Goal: Task Accomplishment & Management: Manage account settings

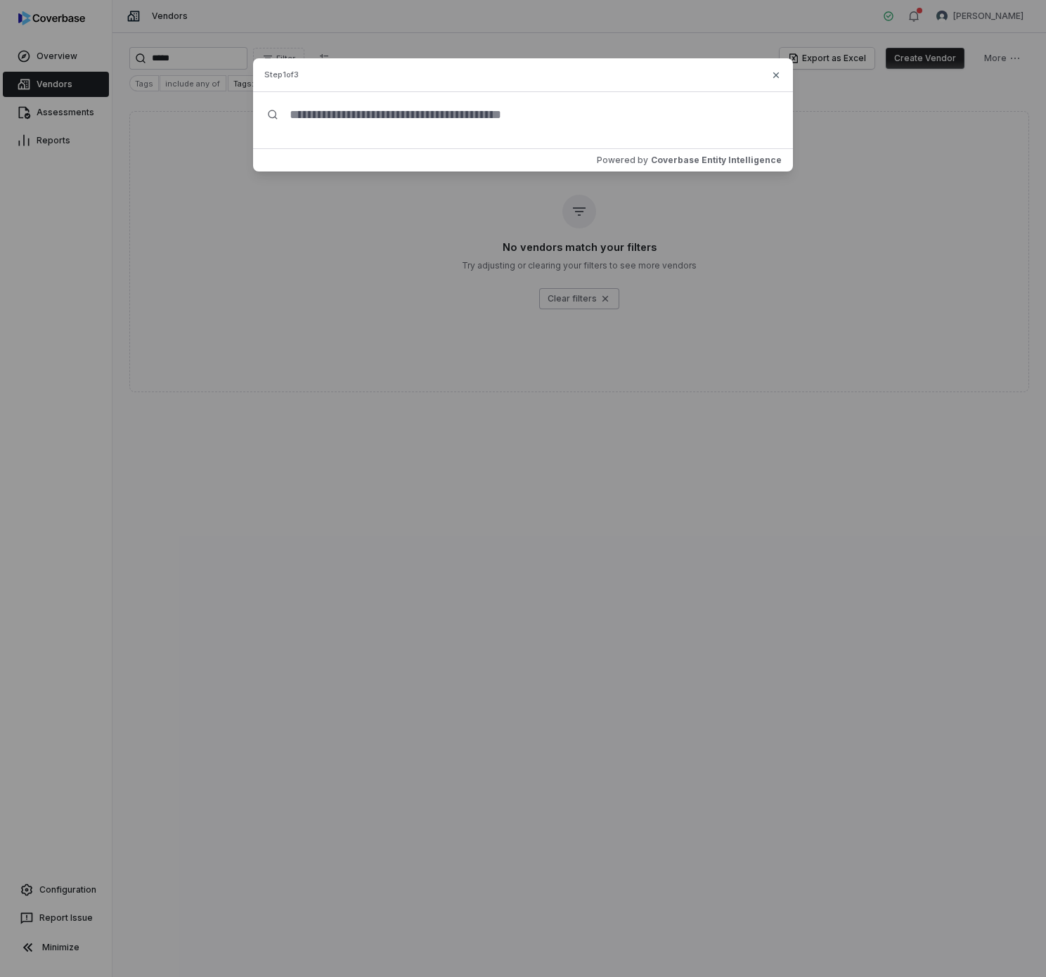
click at [292, 375] on div "Create Vendor Step 1 of 3 Powered by Coverbase Entity Intelligence Close" at bounding box center [523, 488] width 1046 height 977
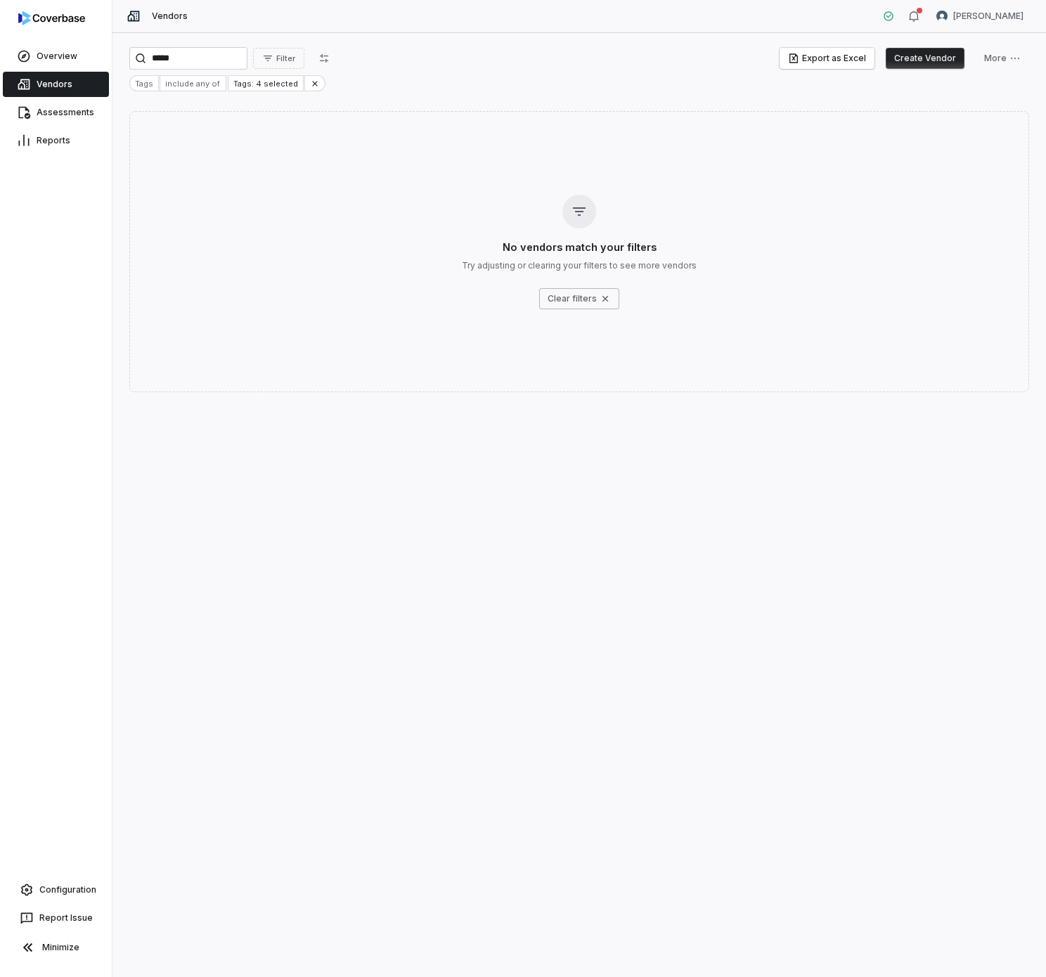
click at [65, 89] on link "Vendors" at bounding box center [56, 84] width 106 height 25
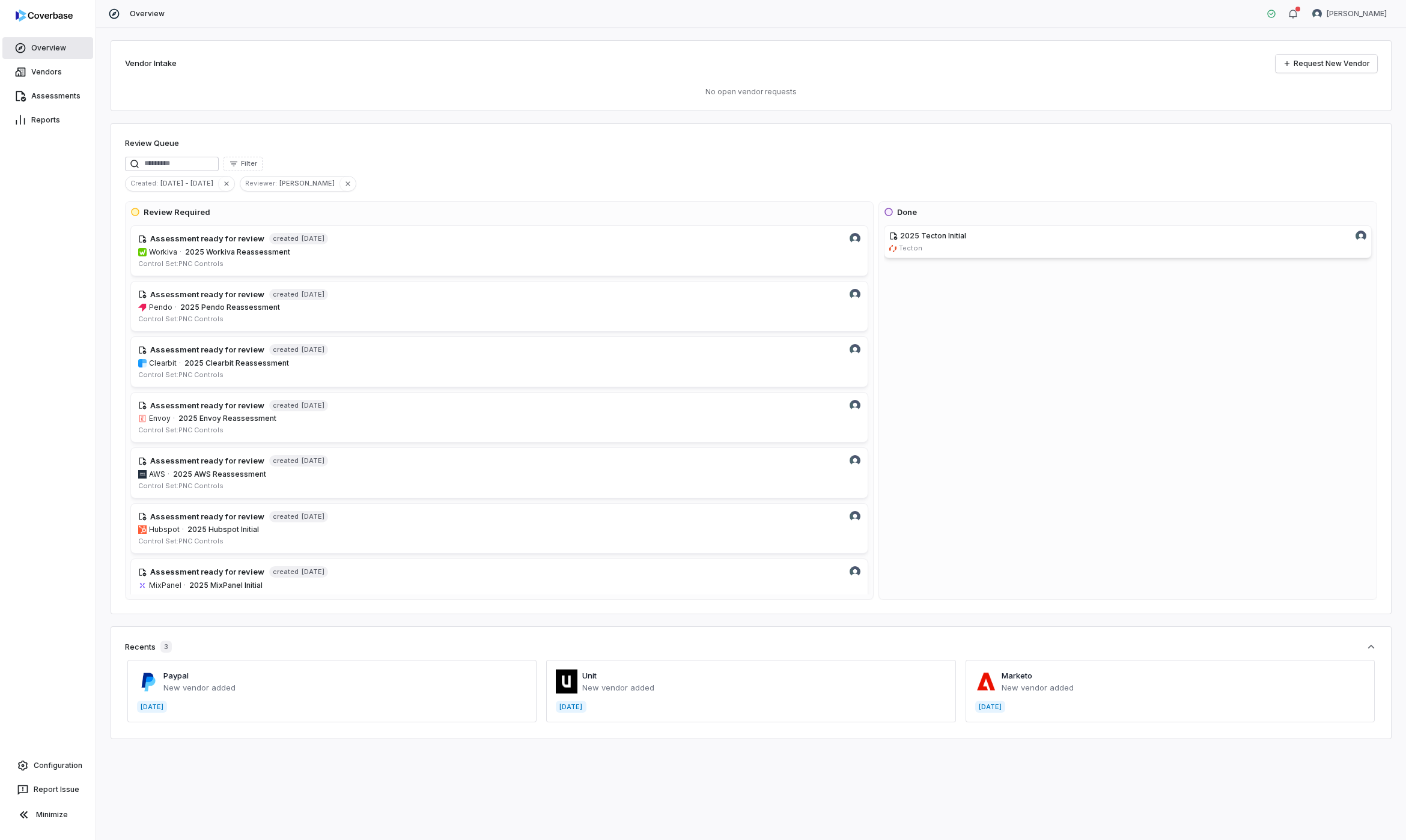
click at [34, 44] on link "Overview" at bounding box center [48, 48] width 91 height 21
click at [49, 73] on link "Vendors" at bounding box center [48, 72] width 91 height 21
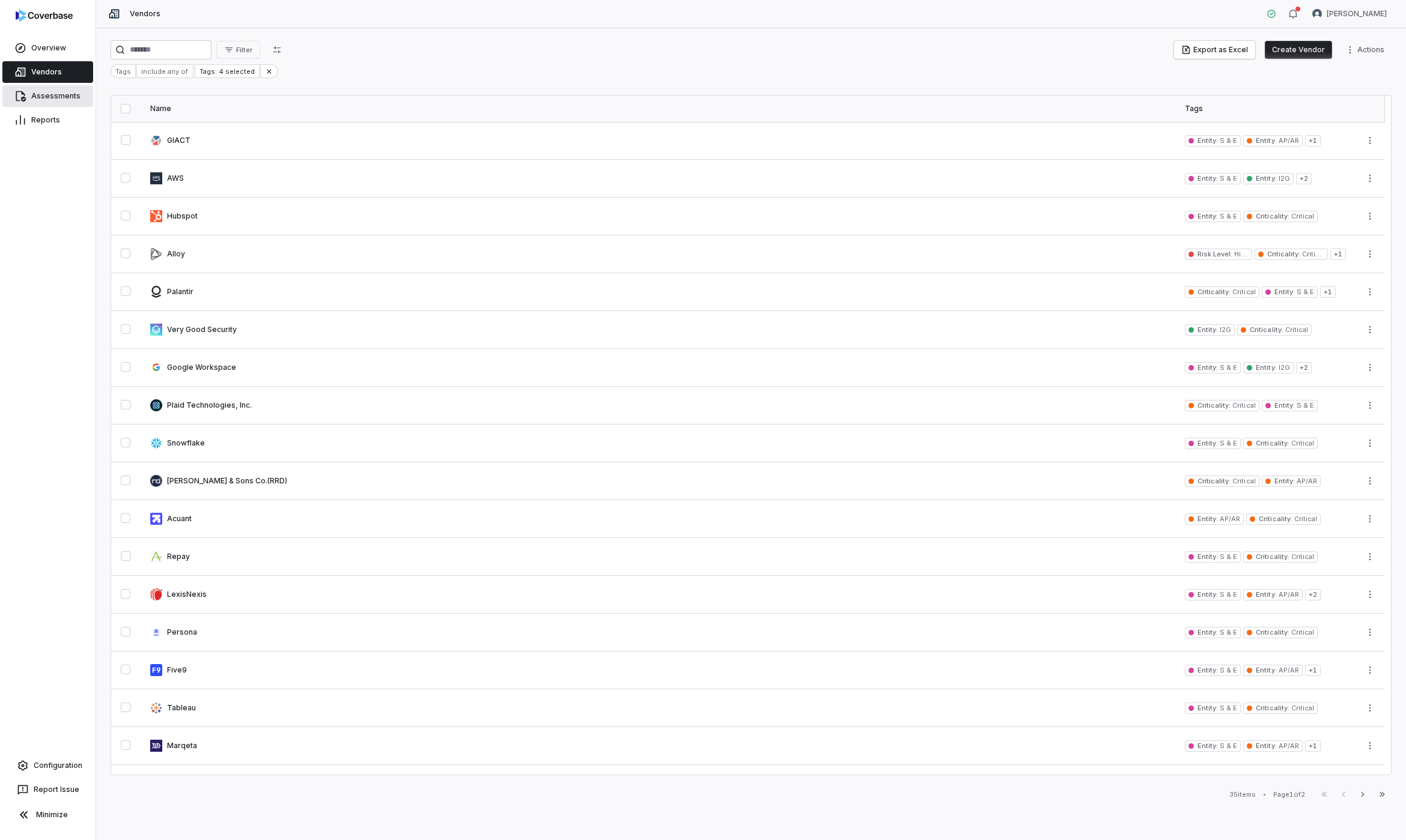
click at [50, 93] on link "Assessments" at bounding box center [48, 96] width 91 height 21
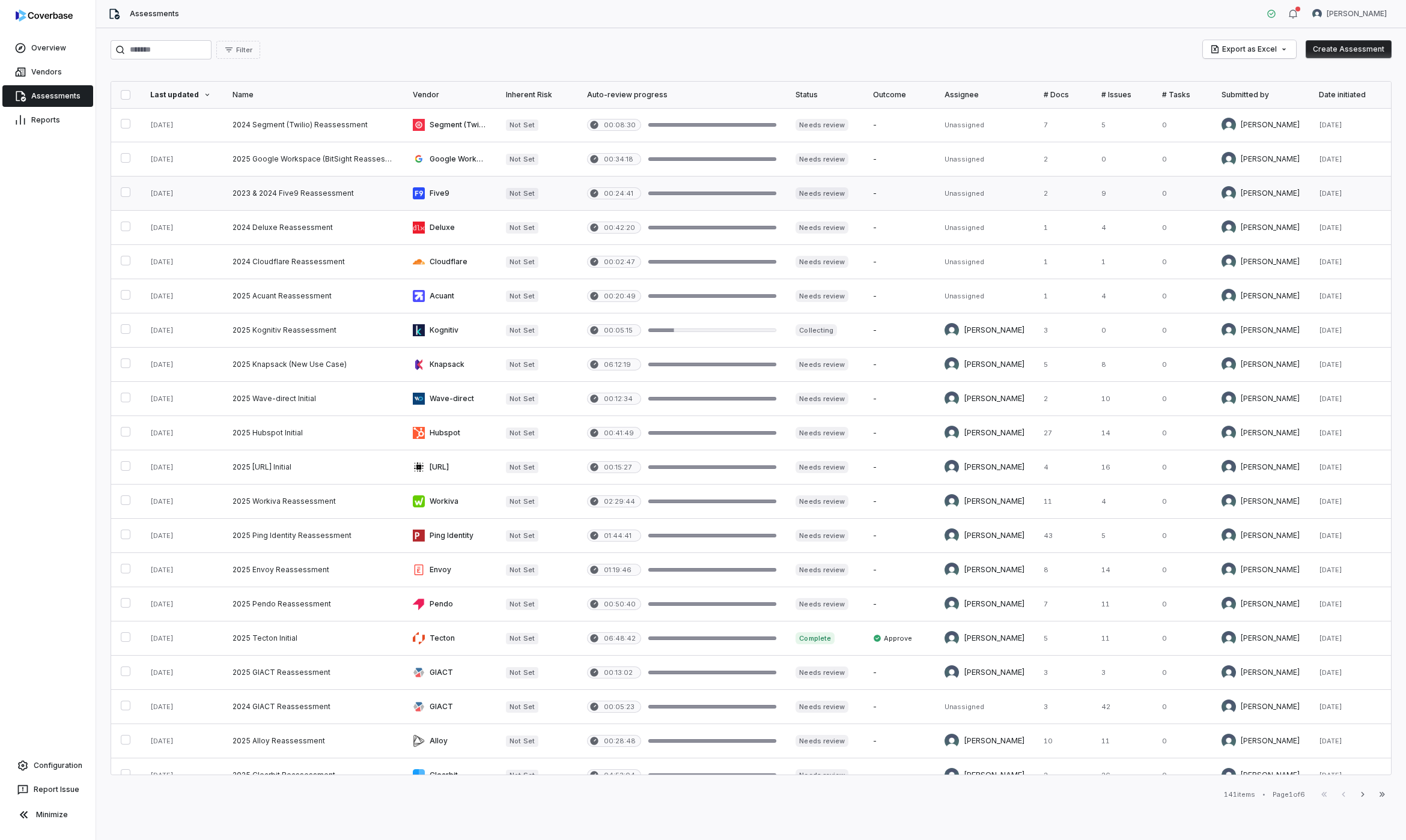
click at [260, 202] on link at bounding box center [313, 193] width 180 height 33
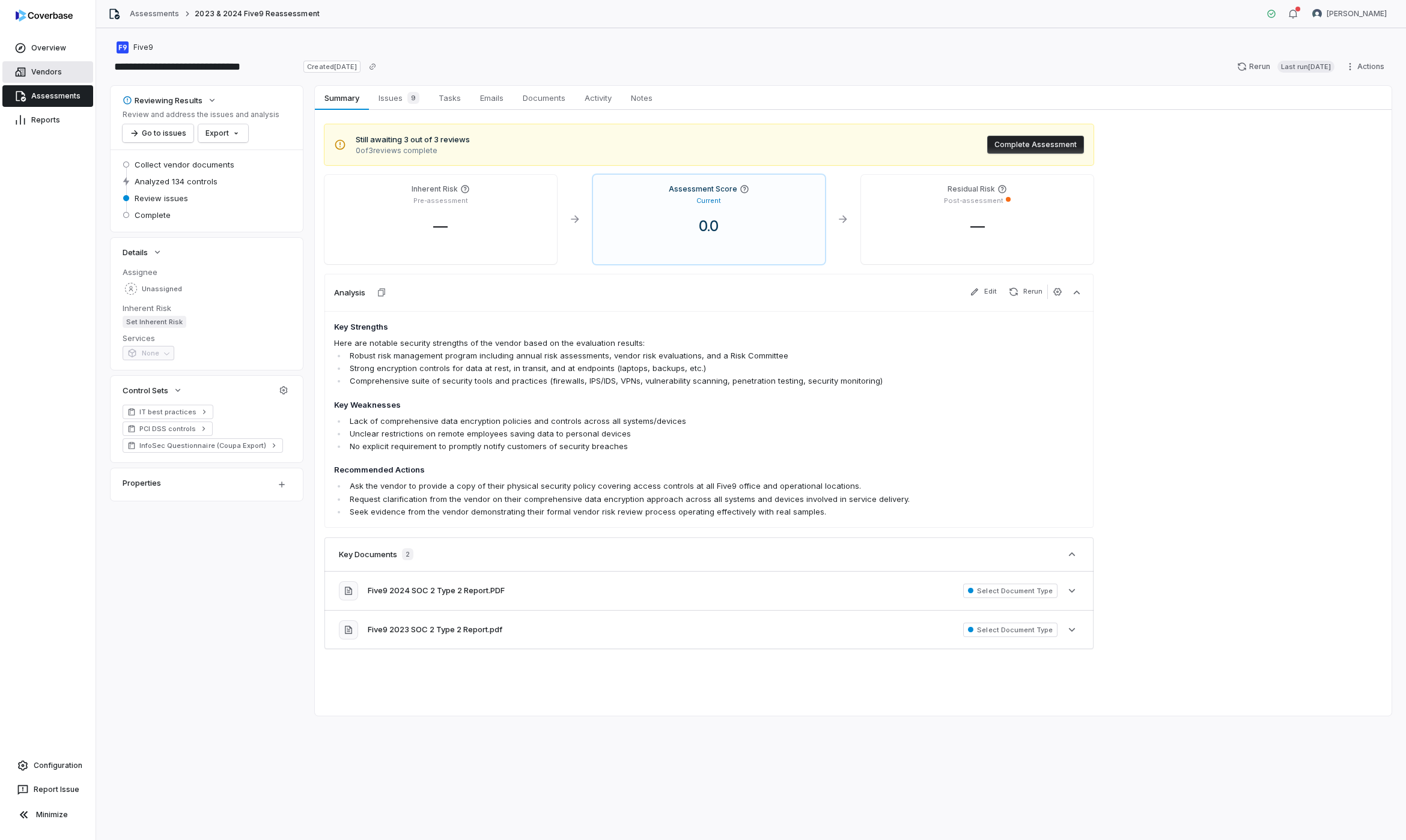
click at [52, 65] on link "Vendors" at bounding box center [48, 72] width 91 height 21
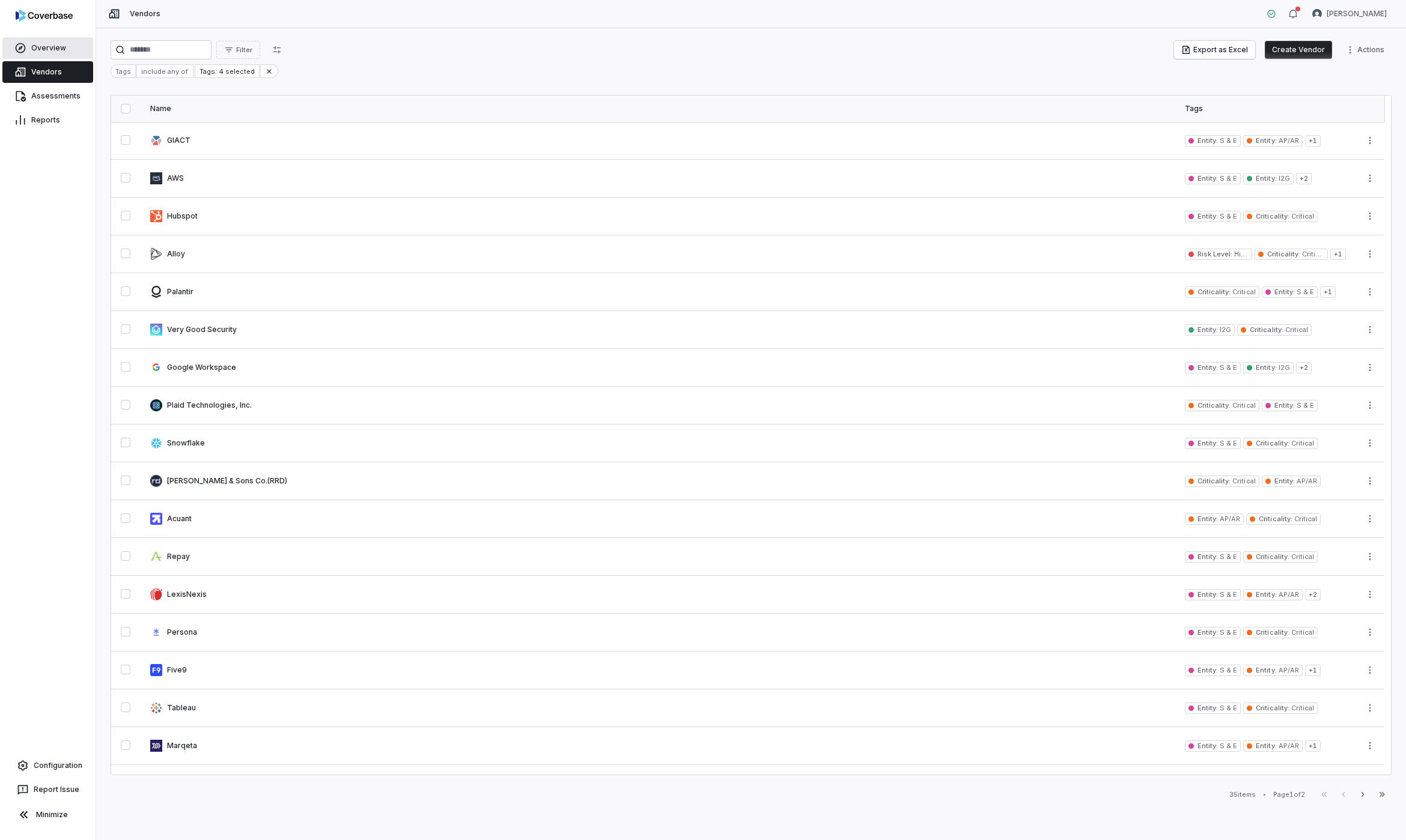
click at [51, 45] on link "Overview" at bounding box center [48, 48] width 91 height 21
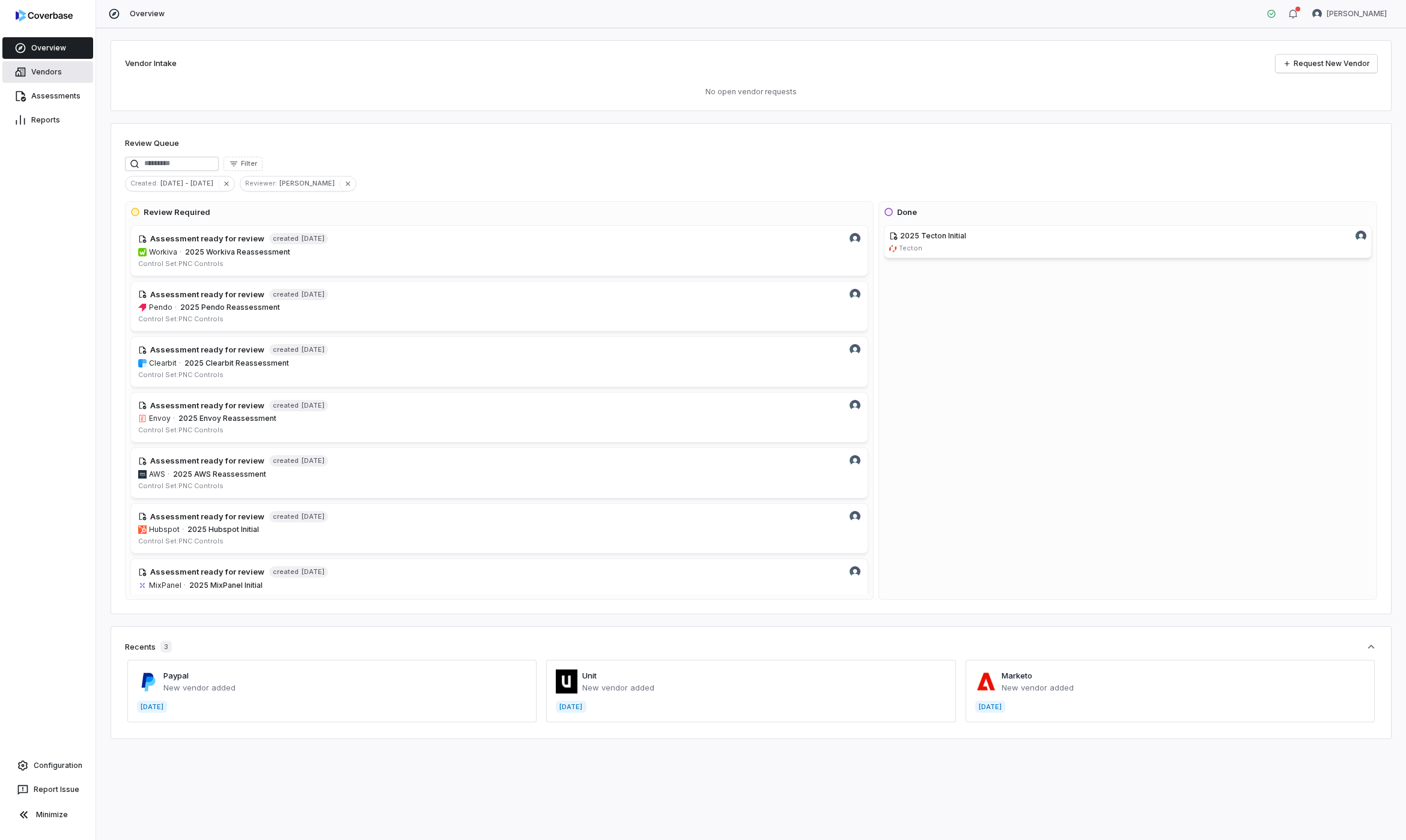
click at [32, 70] on link "Vendors" at bounding box center [48, 72] width 91 height 21
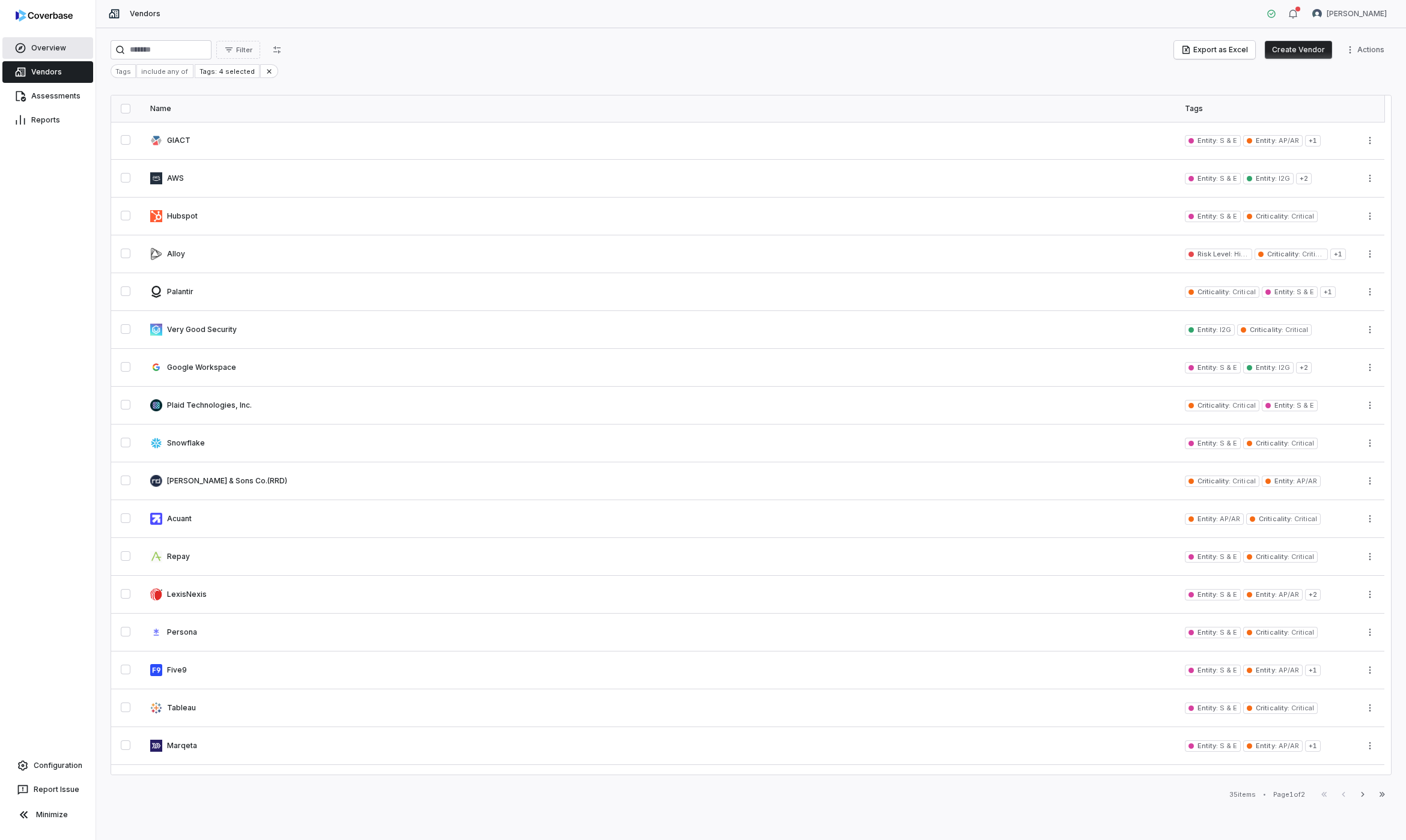
click at [38, 48] on link "Overview" at bounding box center [48, 48] width 91 height 21
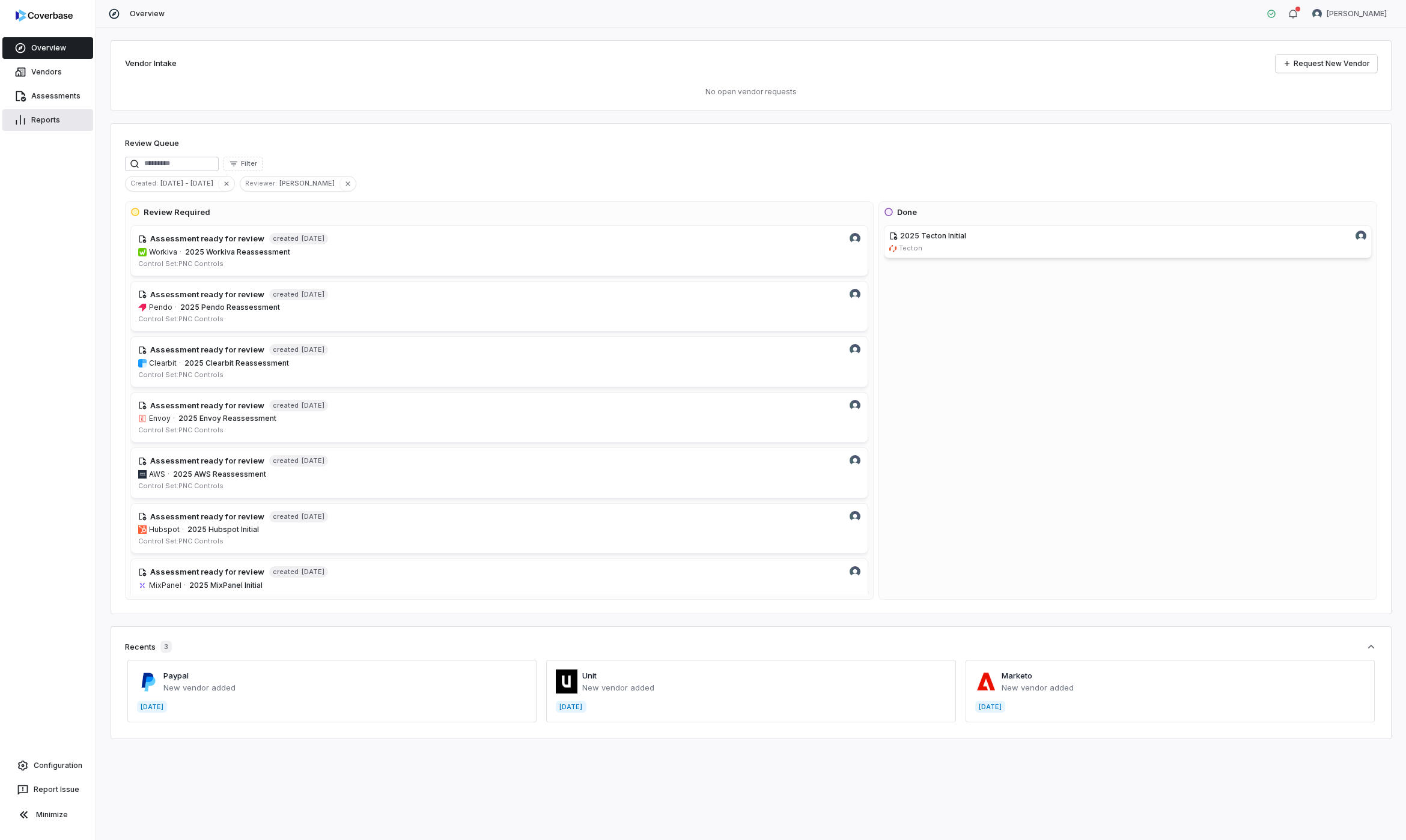
click at [44, 130] on link "Reports" at bounding box center [48, 120] width 91 height 21
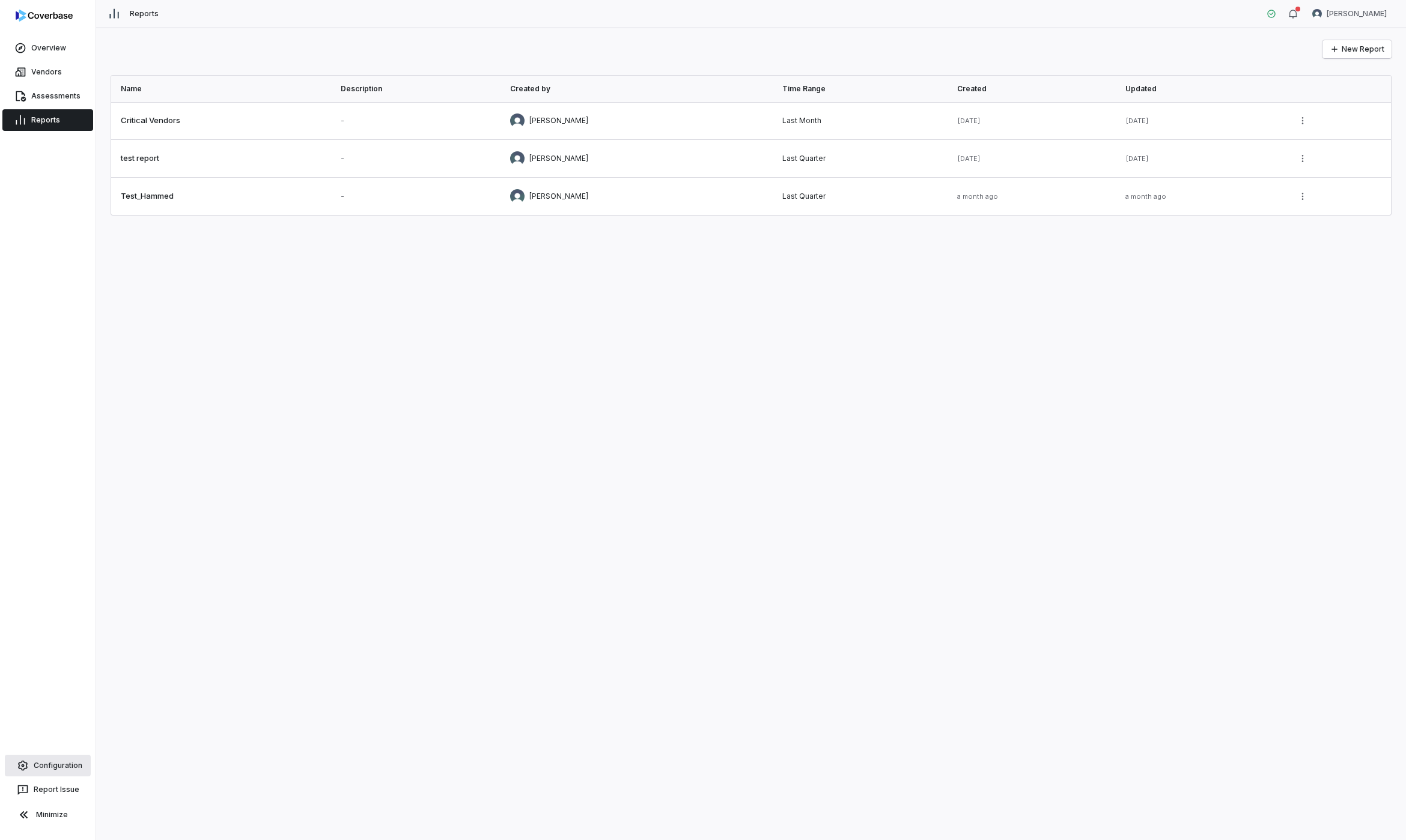
click at [54, 760] on link "Configuration" at bounding box center [48, 766] width 86 height 21
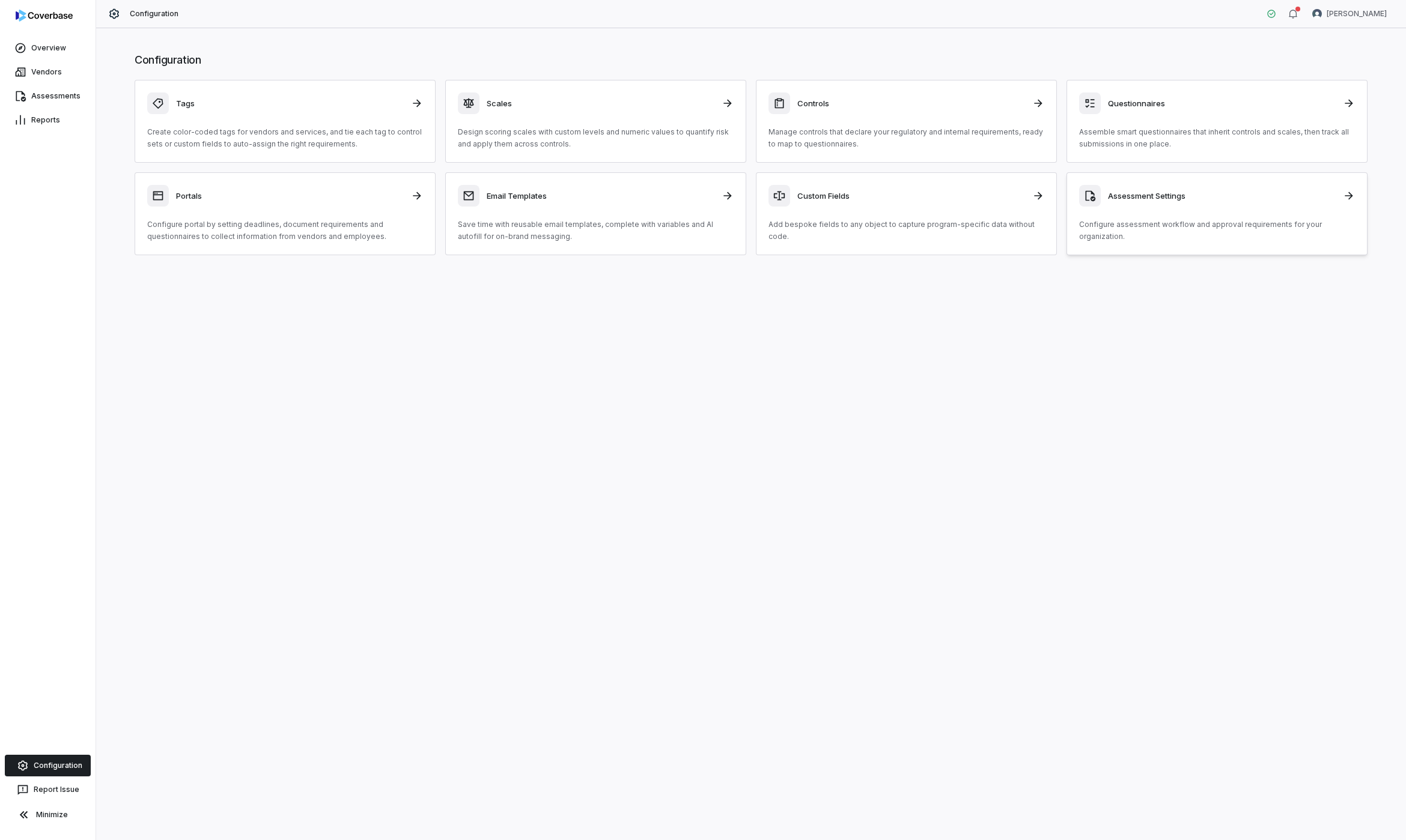
click at [1203, 232] on p "Configure assessment workflow and approval requirements for your organization." at bounding box center [1216, 231] width 276 height 24
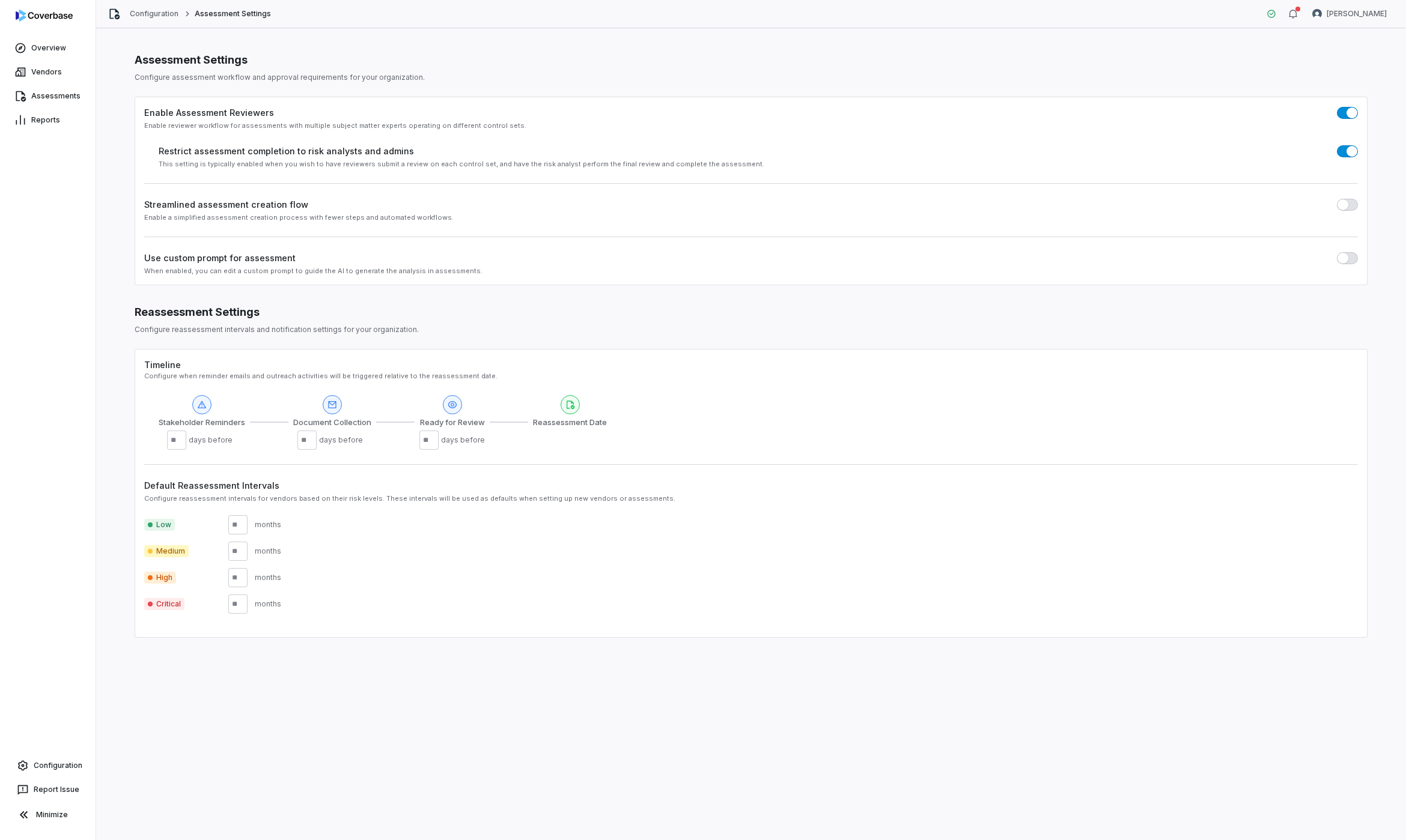
click at [1351, 260] on button "button" at bounding box center [1347, 258] width 21 height 12
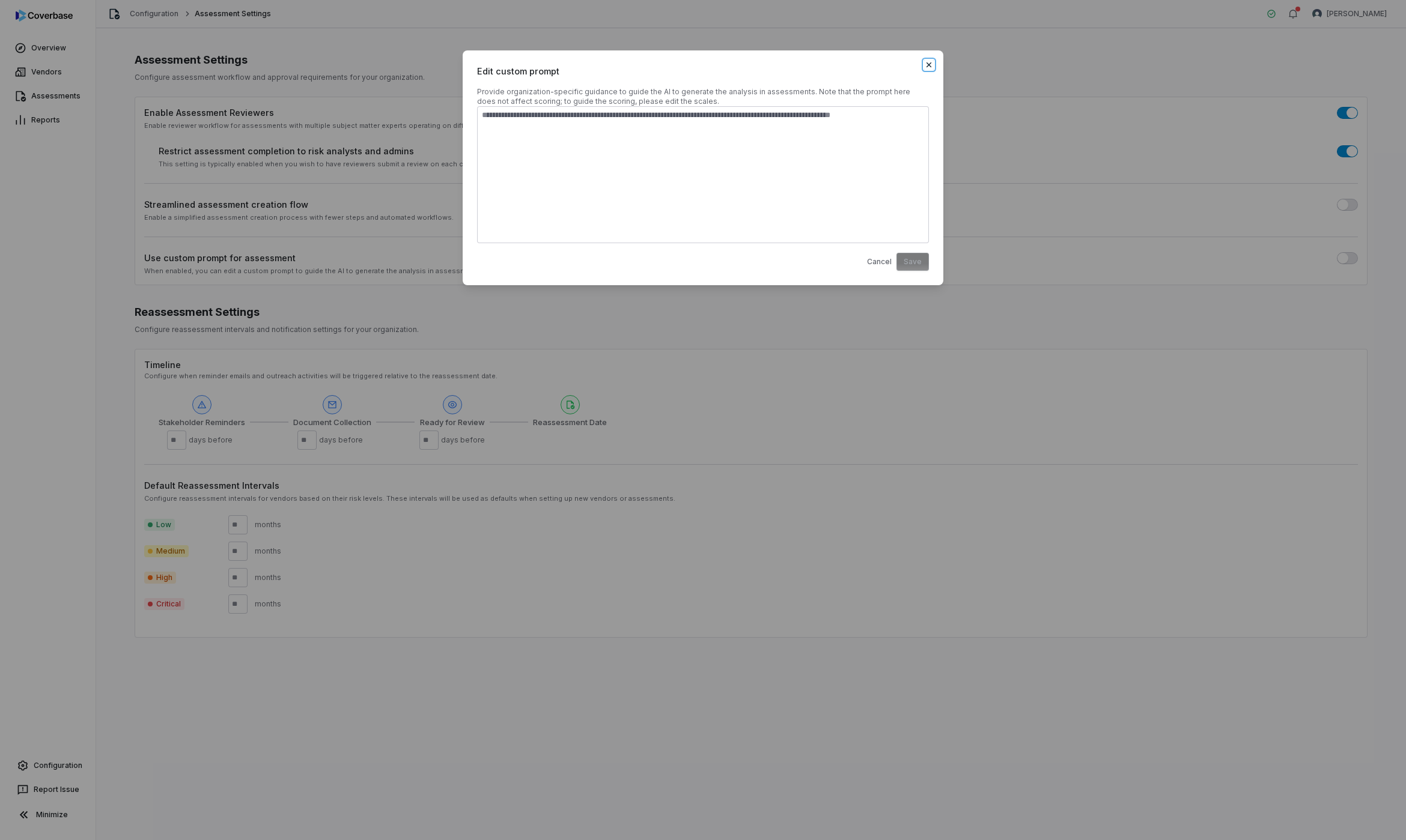
click at [931, 64] on icon "button" at bounding box center [928, 64] width 9 height 9
type textarea "*"
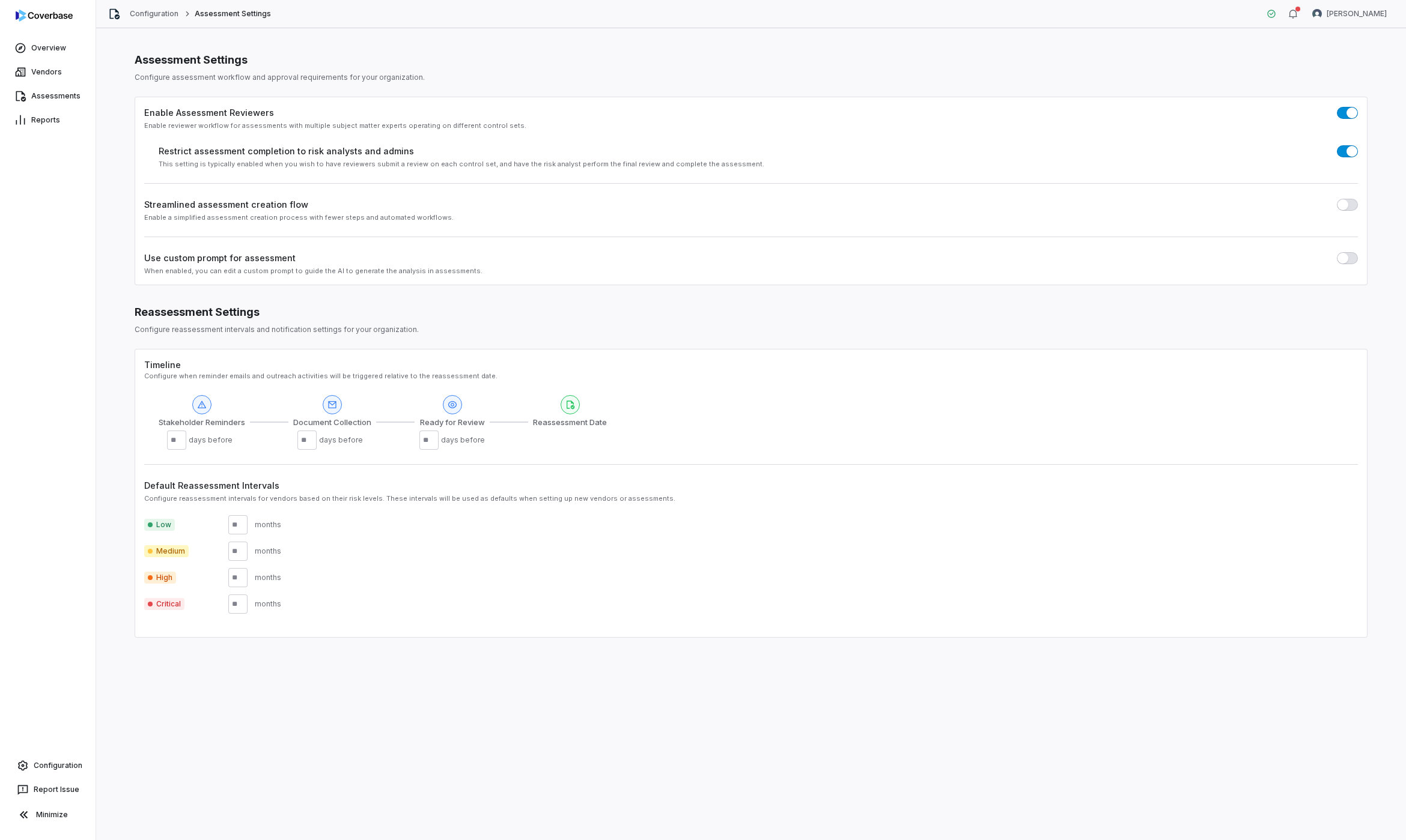
click at [1350, 211] on div "Streamlined assessment creation flow Enable a simplified assessment creation pr…" at bounding box center [751, 210] width 1214 height 24
click at [1343, 203] on span "button" at bounding box center [1343, 204] width 11 height 11
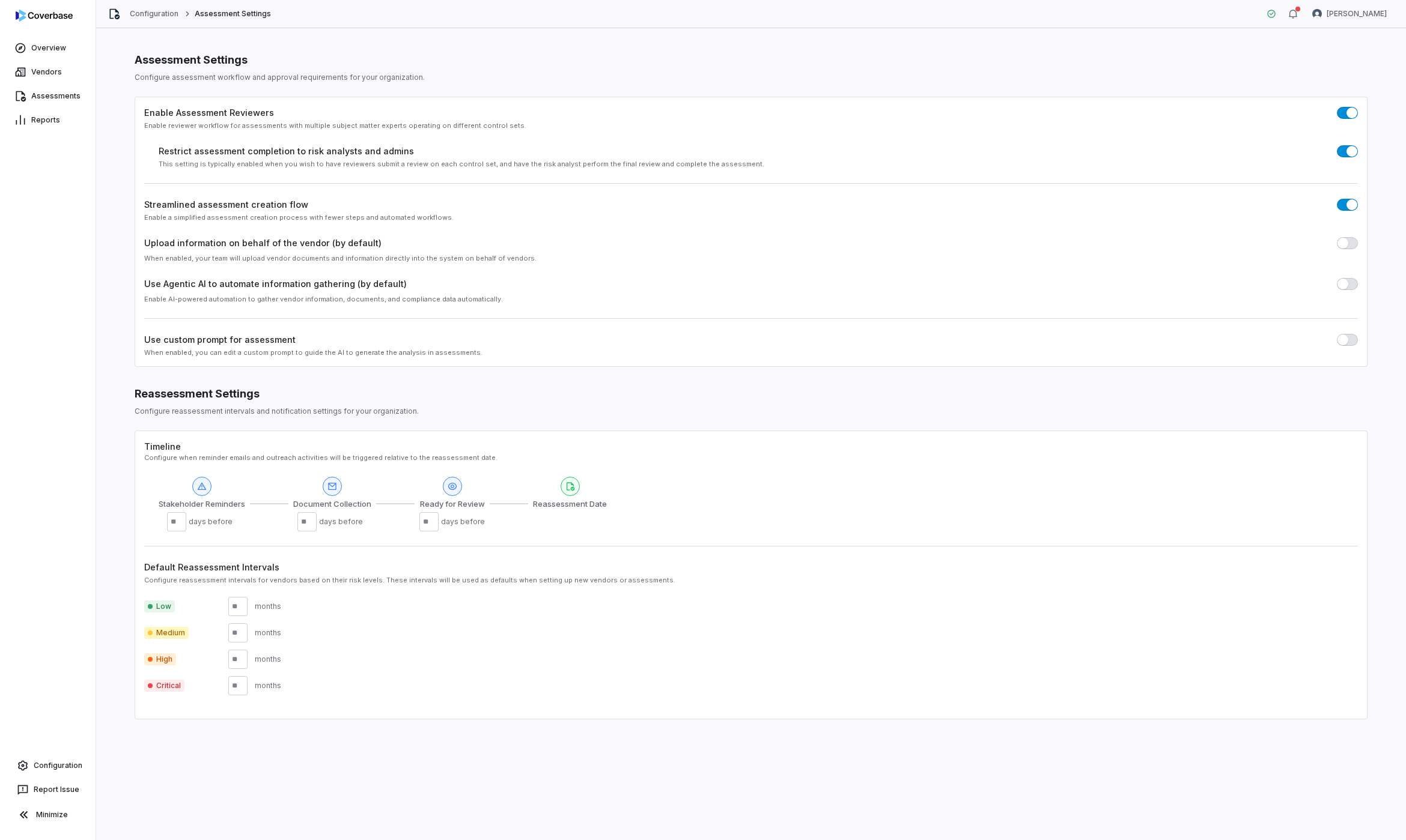
click at [1348, 203] on span "button" at bounding box center [1351, 204] width 11 height 11
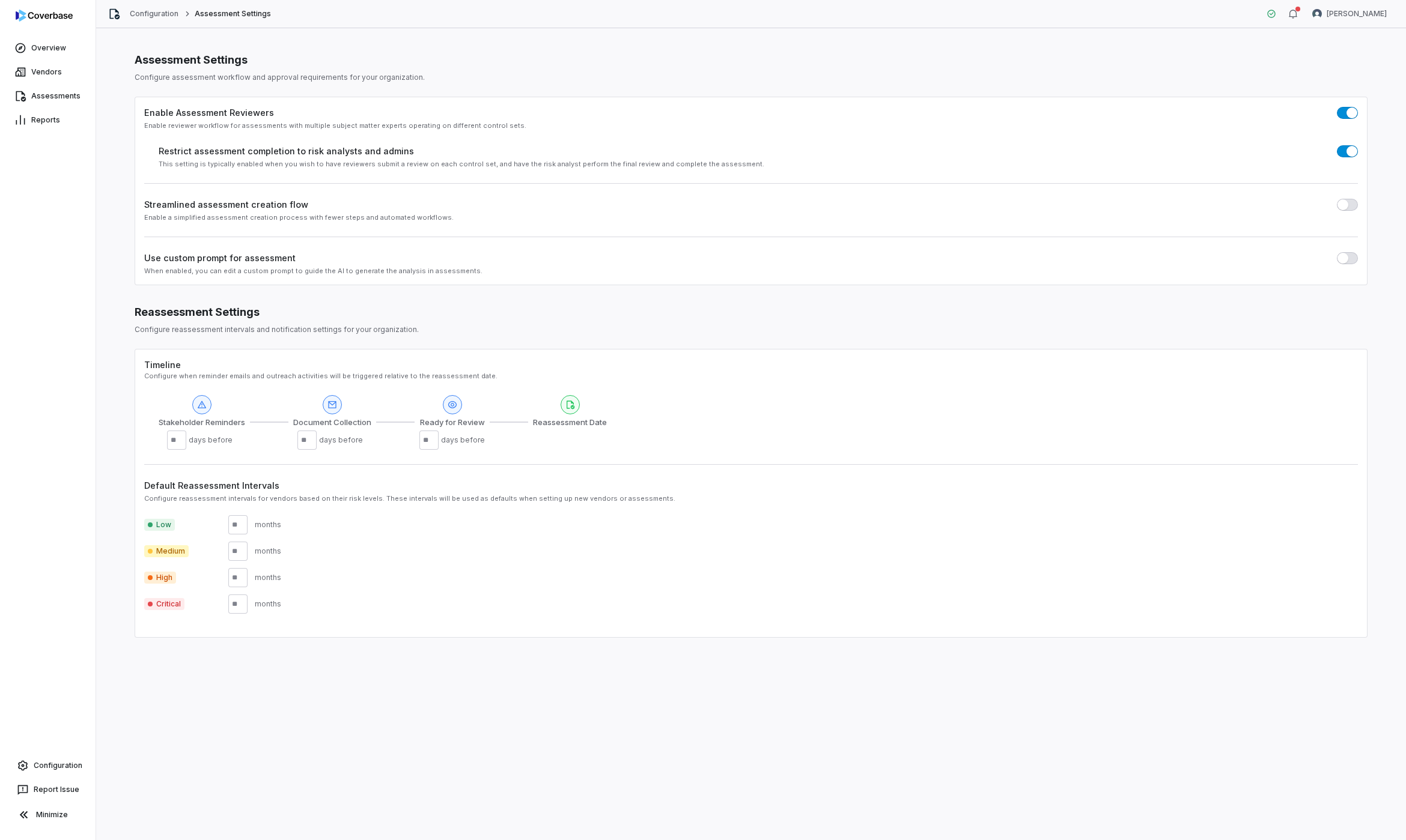
click at [1344, 203] on span "button" at bounding box center [1343, 204] width 11 height 11
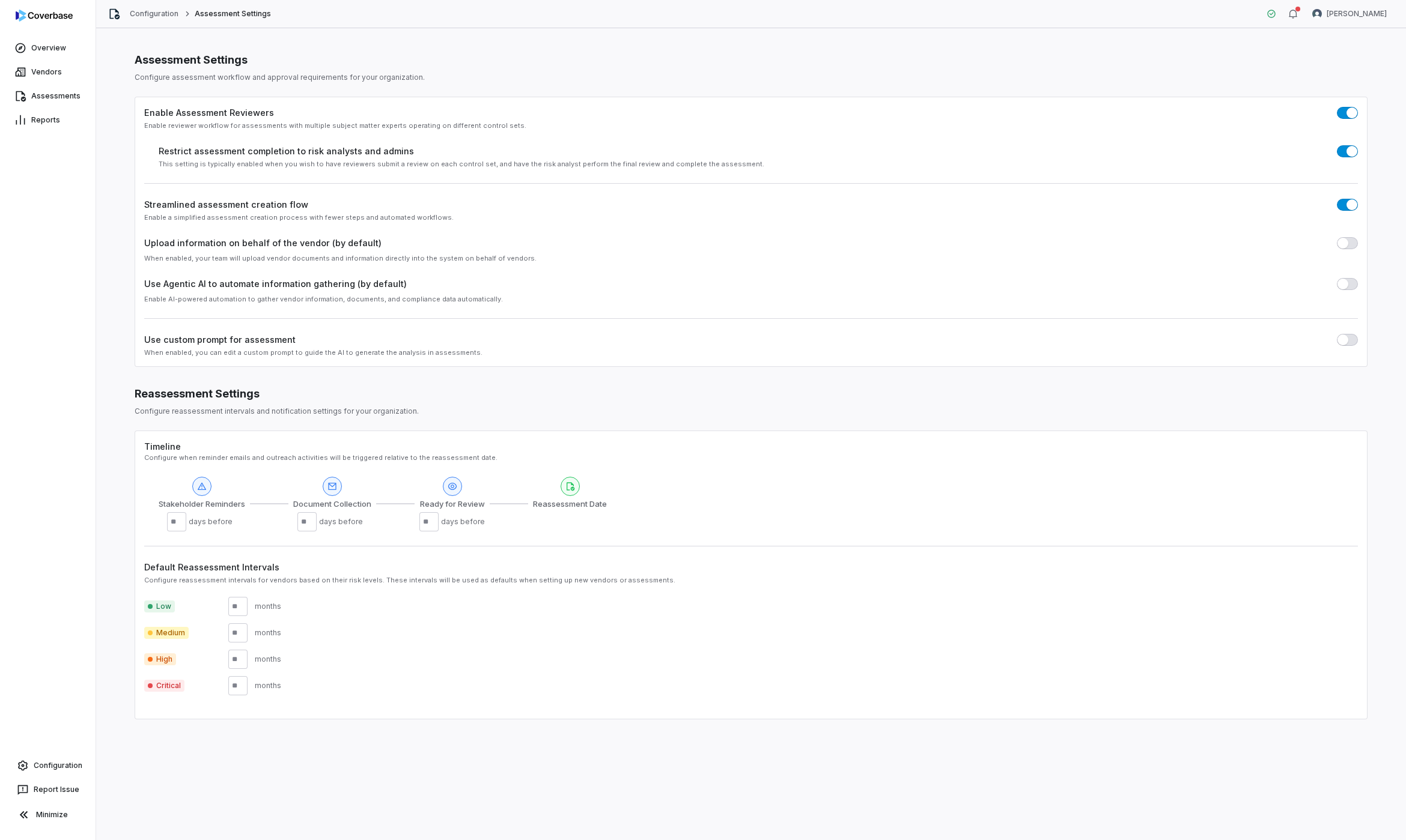
click at [1350, 209] on span "button" at bounding box center [1351, 204] width 11 height 11
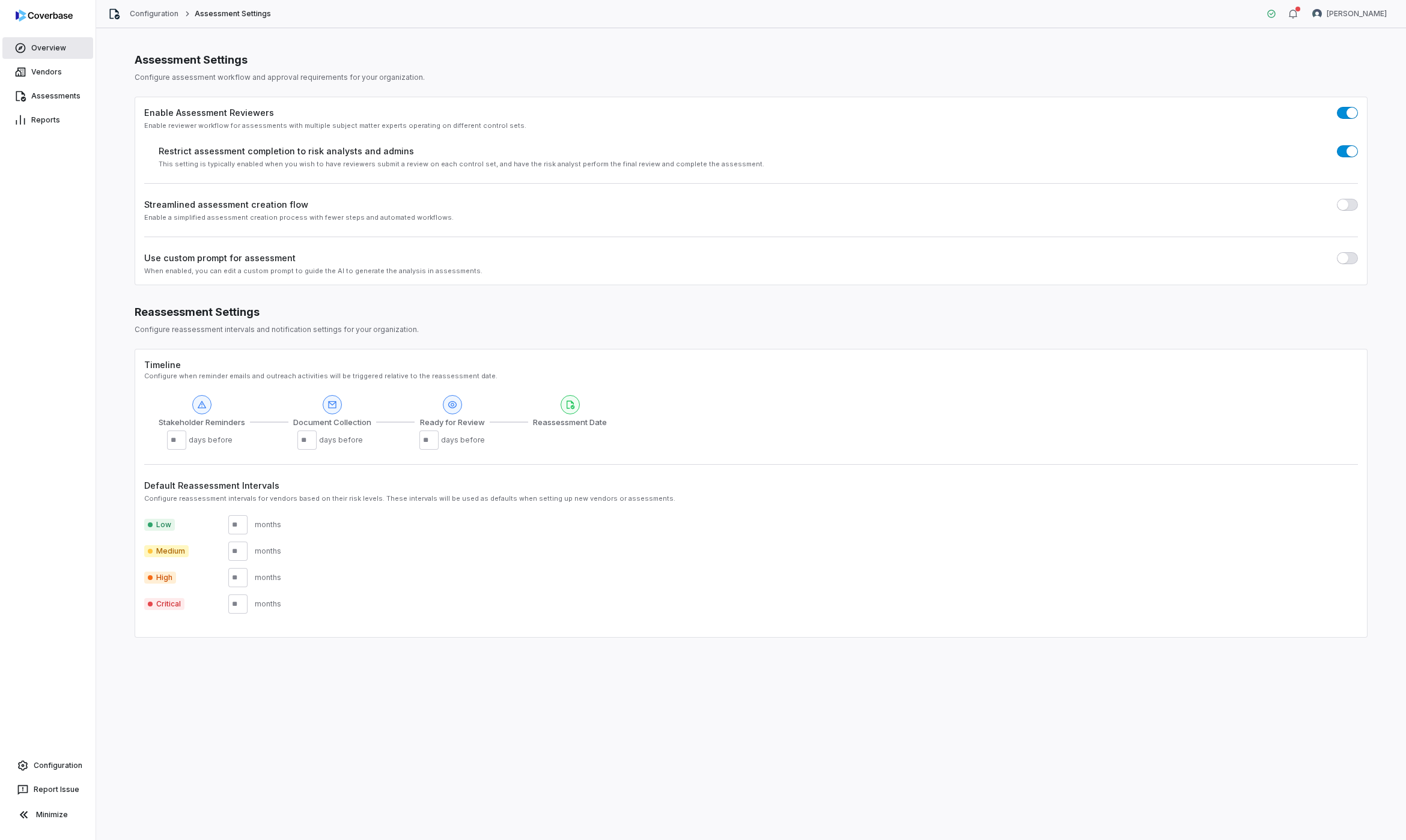
click at [25, 47] on icon at bounding box center [21, 49] width 10 height 10
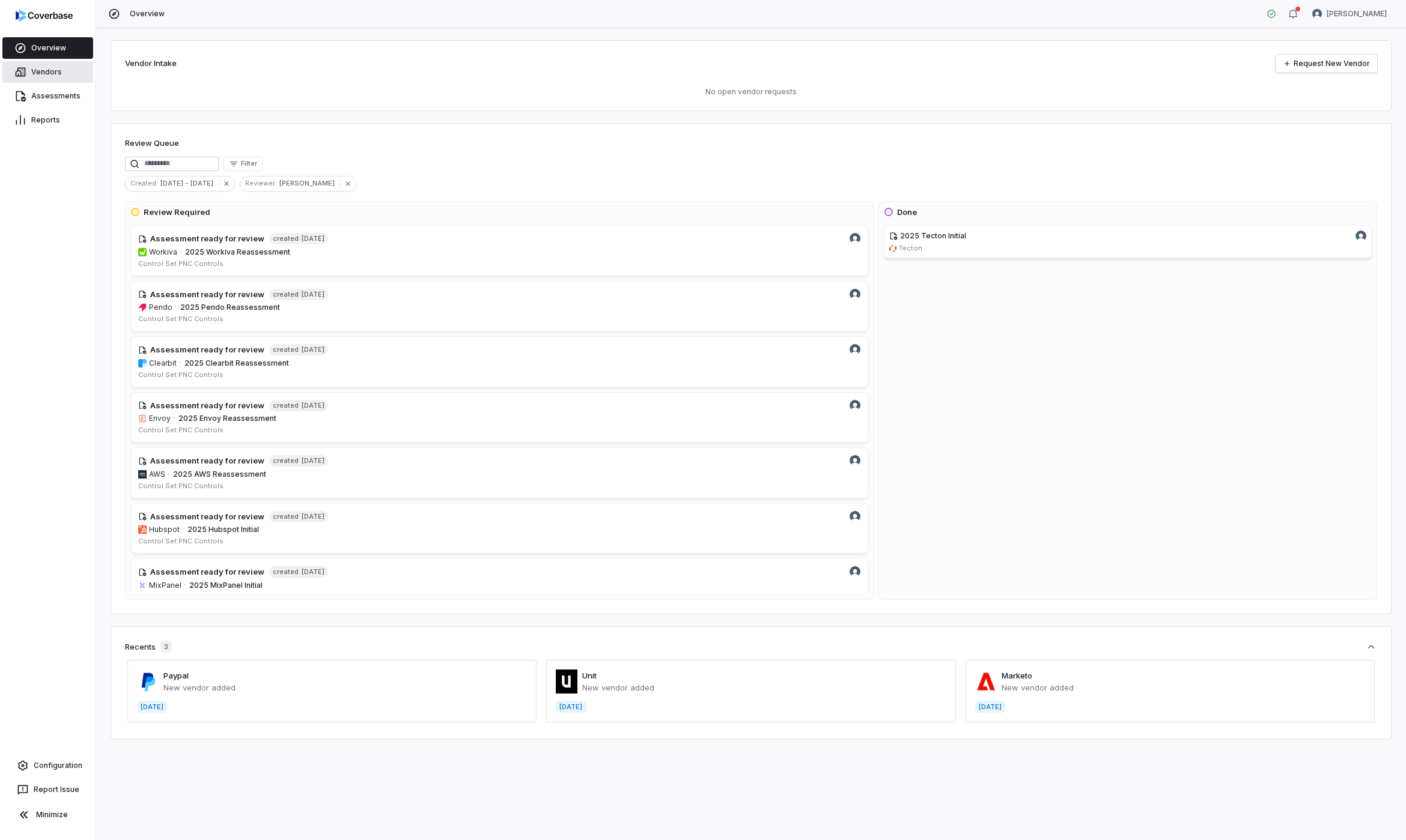
click at [55, 70] on link "Vendors" at bounding box center [48, 72] width 91 height 21
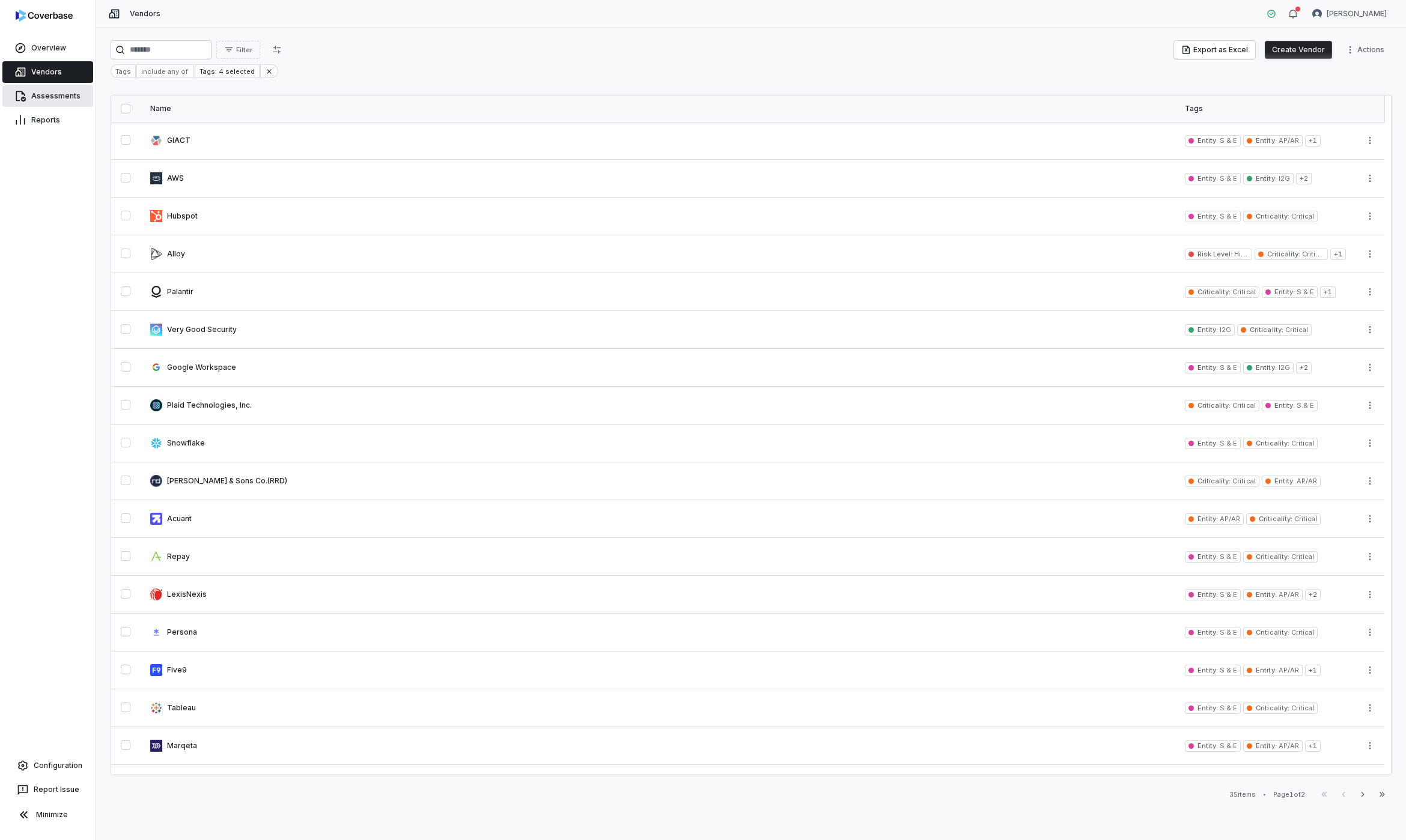
click at [46, 88] on link "Assessments" at bounding box center [48, 96] width 91 height 21
